Goal: Transaction & Acquisition: Purchase product/service

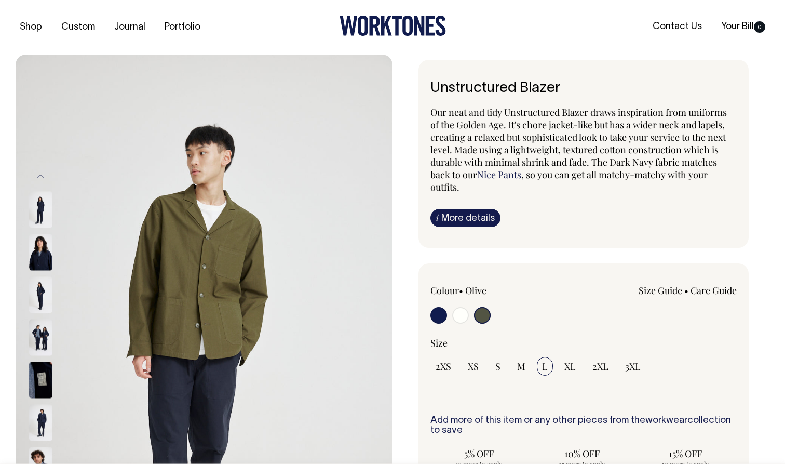
click at [383, 19] on icon at bounding box center [386, 26] width 11 height 20
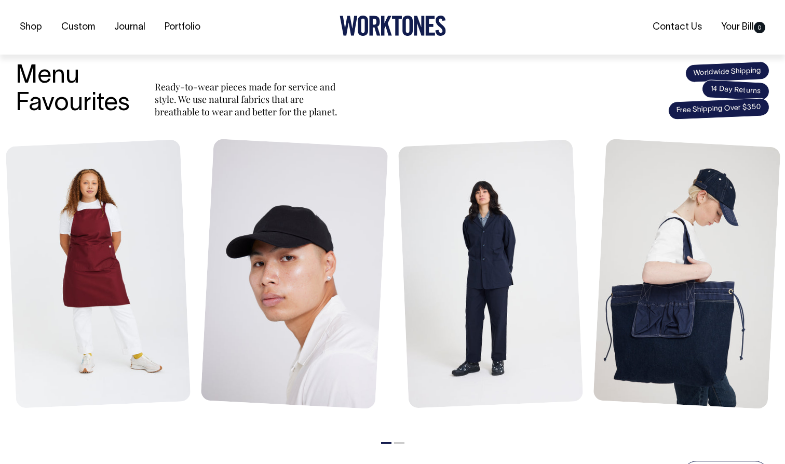
scroll to position [383, 0]
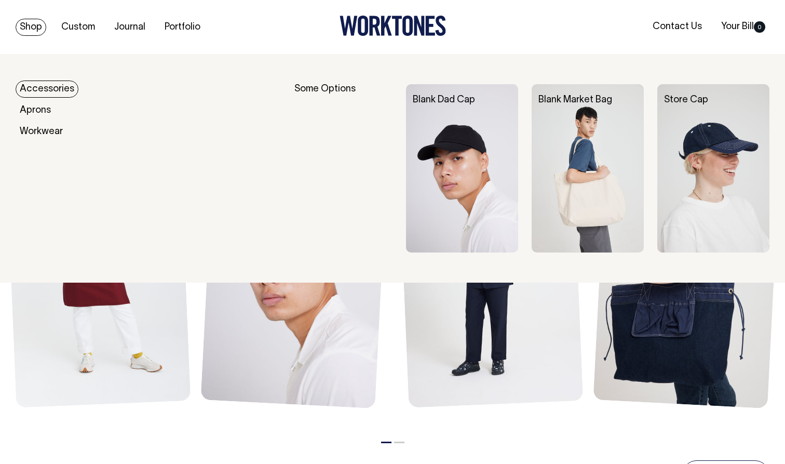
click at [28, 24] on link "Shop" at bounding box center [31, 27] width 31 height 17
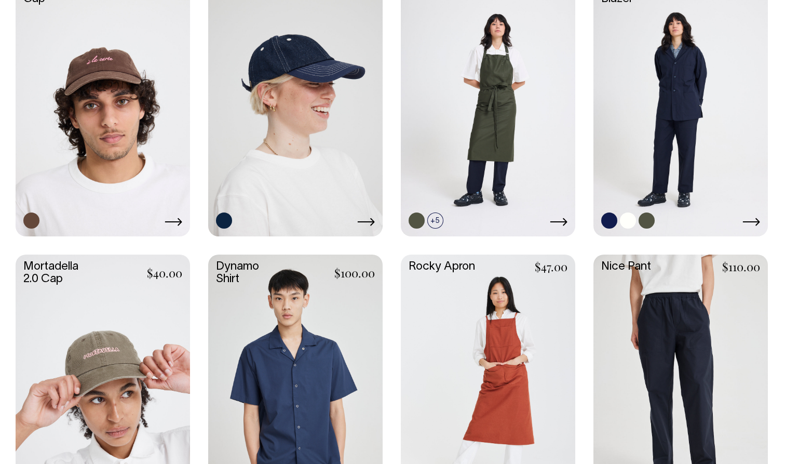
scroll to position [804, 0]
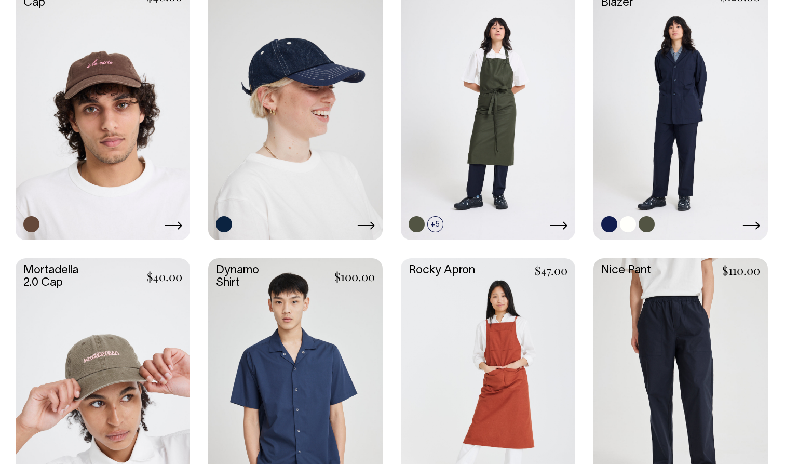
click at [644, 150] on link at bounding box center [680, 108] width 174 height 260
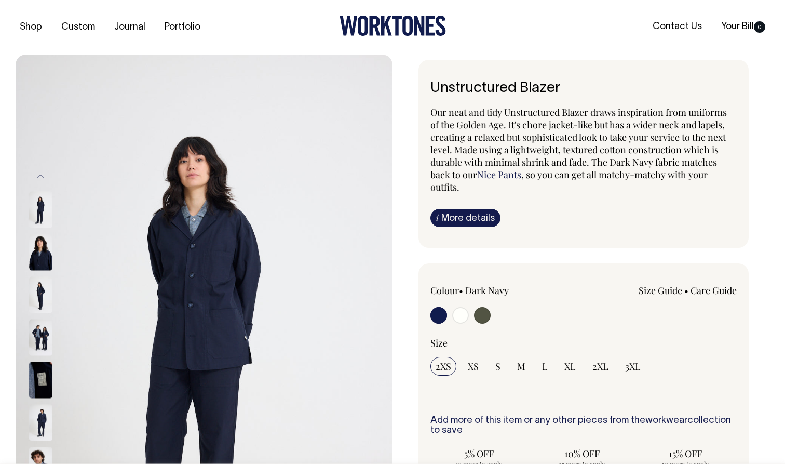
click at [33, 259] on img at bounding box center [40, 252] width 23 height 36
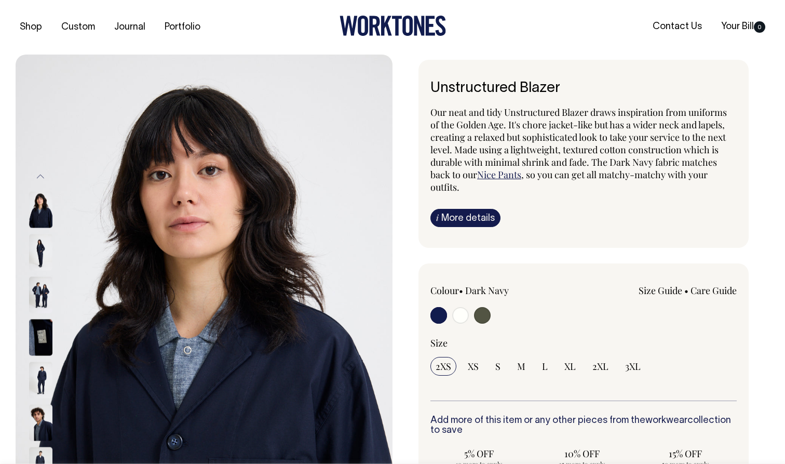
click at [39, 271] on div at bounding box center [55, 252] width 52 height 43
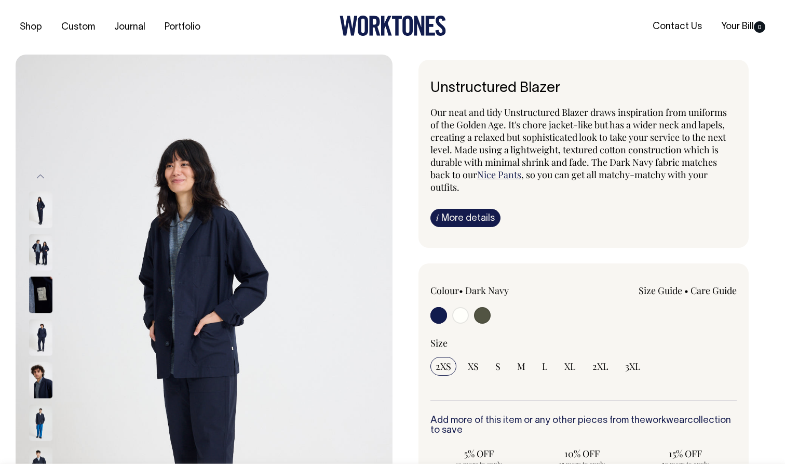
click at [43, 287] on img at bounding box center [40, 294] width 23 height 36
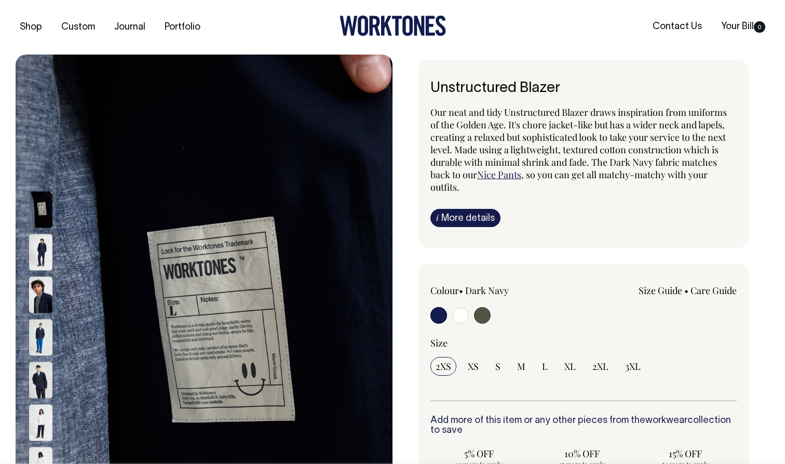
click at [47, 286] on img at bounding box center [40, 294] width 23 height 36
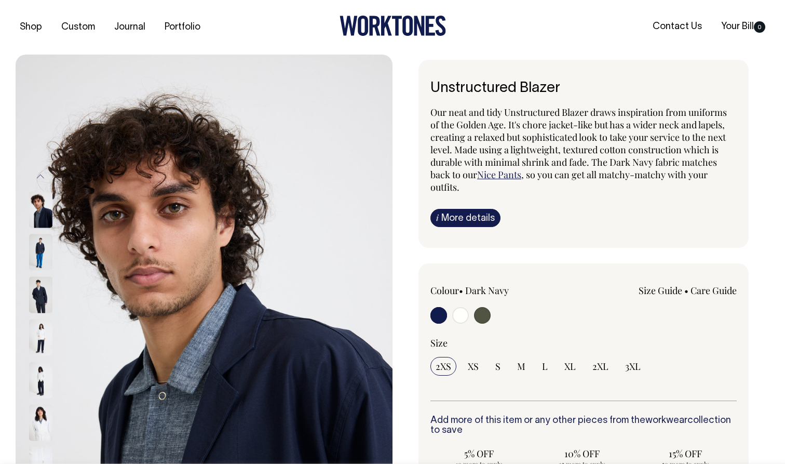
click at [47, 299] on img at bounding box center [40, 294] width 23 height 36
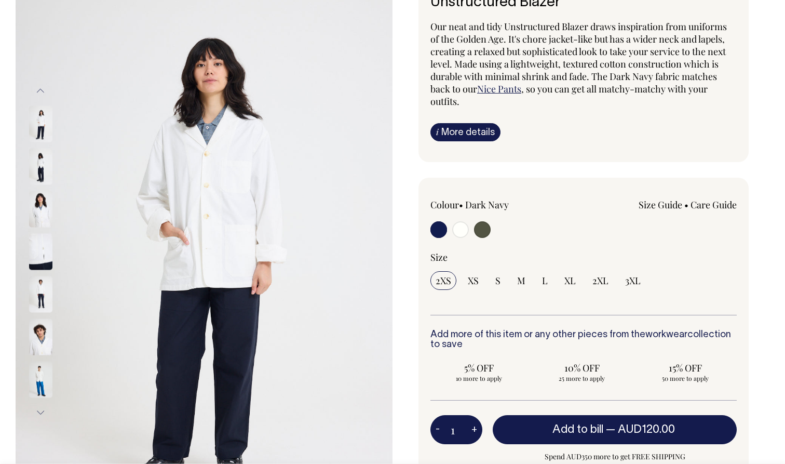
scroll to position [85, 0]
